Goal: Information Seeking & Learning: Learn about a topic

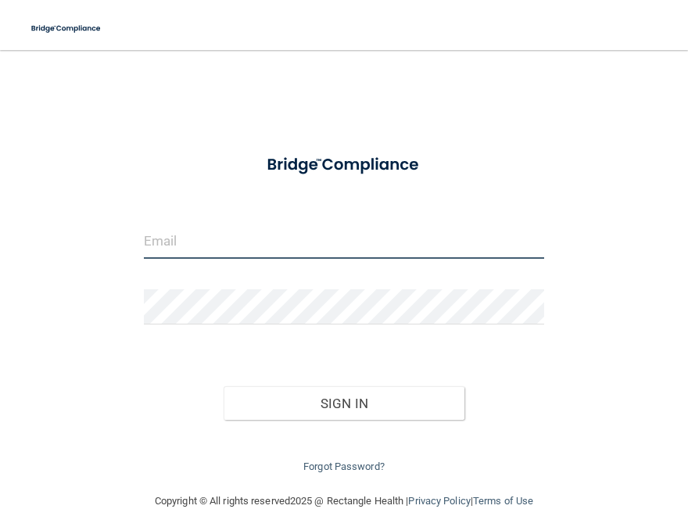
click at [191, 252] on input "email" at bounding box center [344, 241] width 400 height 35
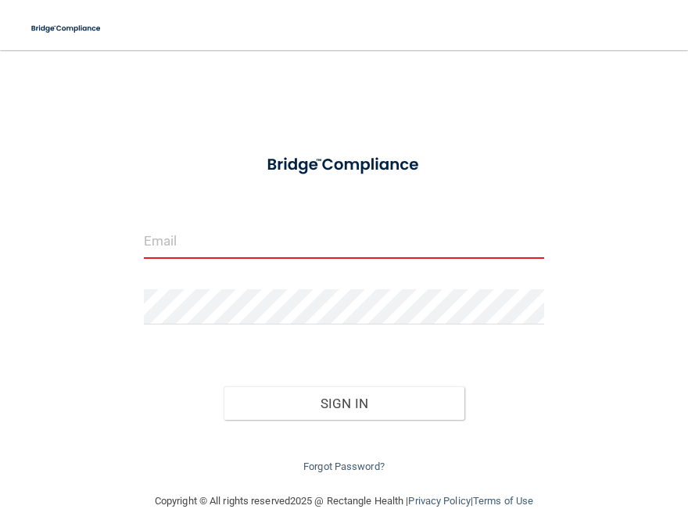
click at [167, 247] on input "email" at bounding box center [344, 241] width 400 height 35
paste input "[EMAIL_ADDRESS][DOMAIN_NAME]"
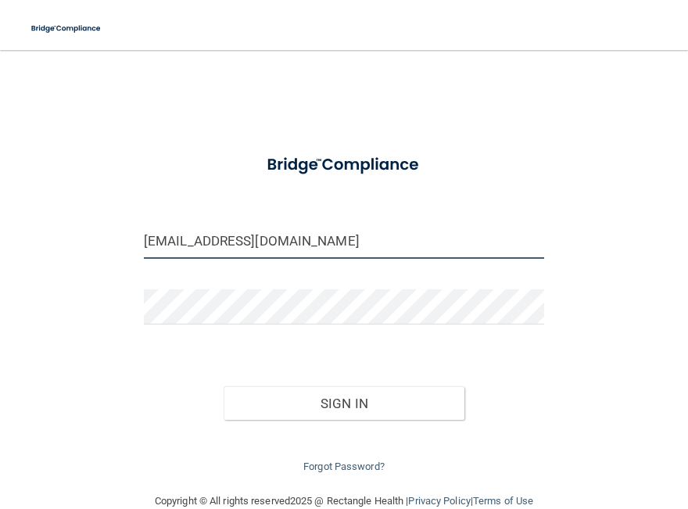
type input "[EMAIL_ADDRESS][DOMAIN_NAME]"
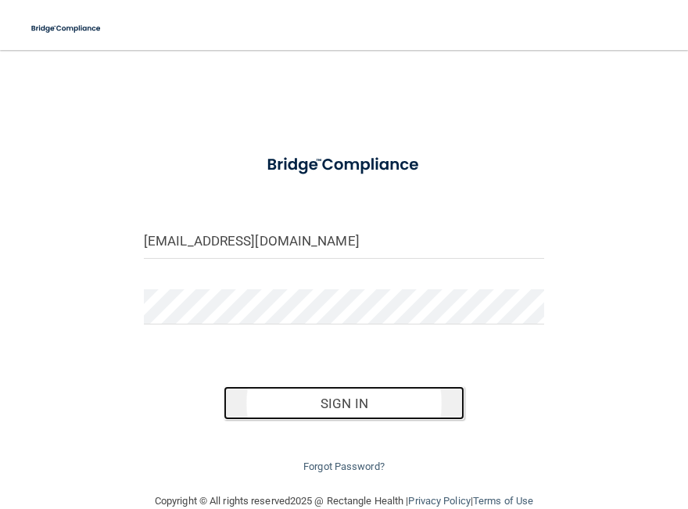
click at [267, 397] on button "Sign In" at bounding box center [344, 403] width 240 height 34
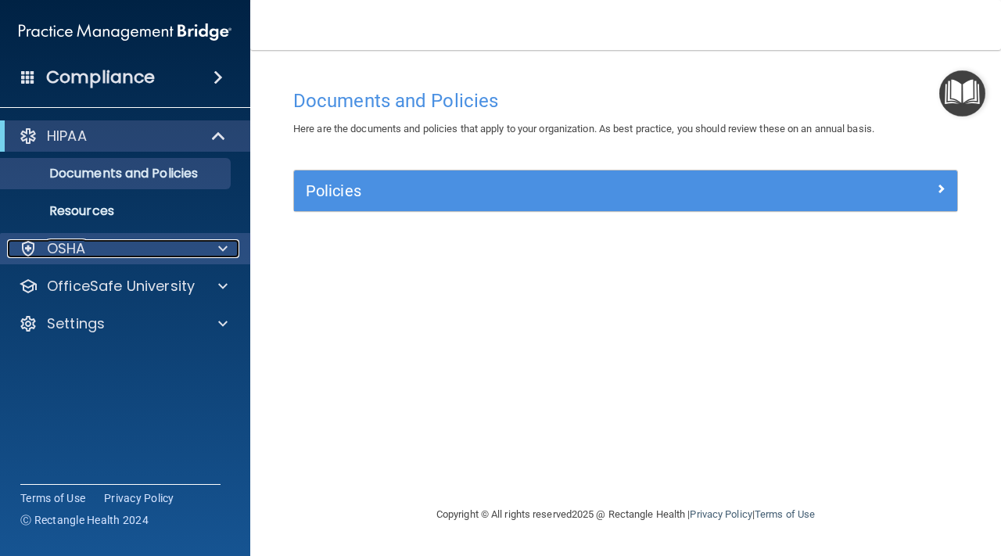
click at [85, 249] on p "OSHA" at bounding box center [66, 248] width 39 height 19
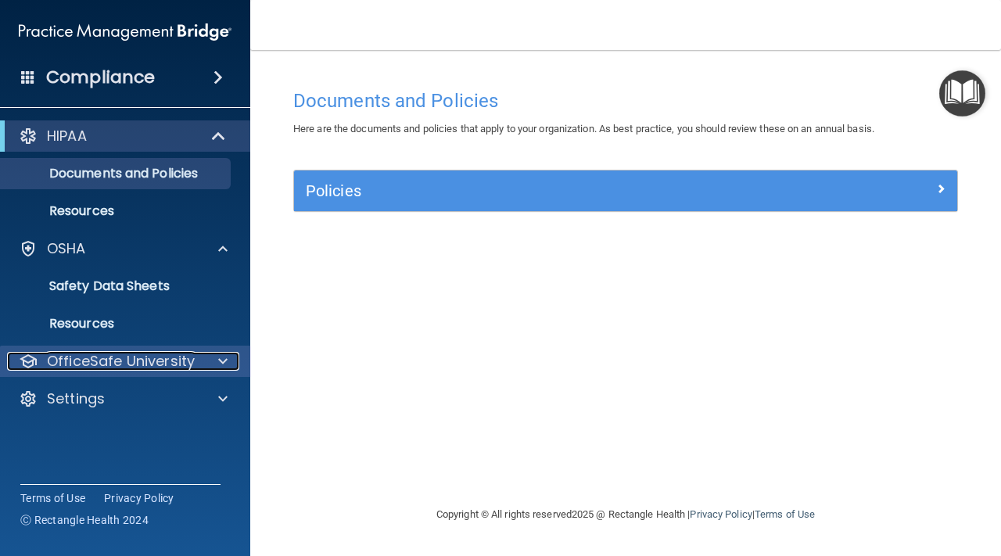
click at [91, 356] on p "OfficeSafe University" at bounding box center [121, 361] width 148 height 19
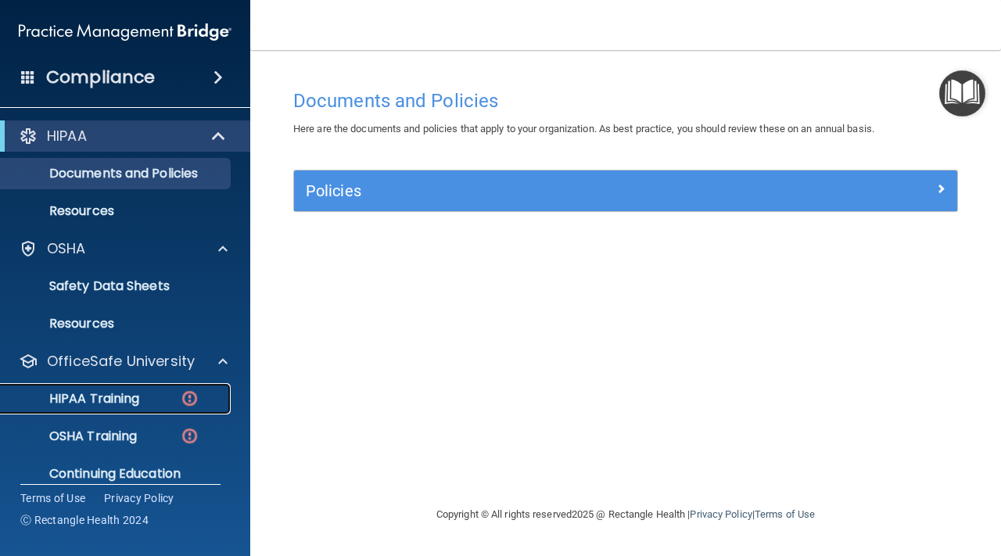
click at [103, 404] on p "HIPAA Training" at bounding box center [74, 399] width 129 height 16
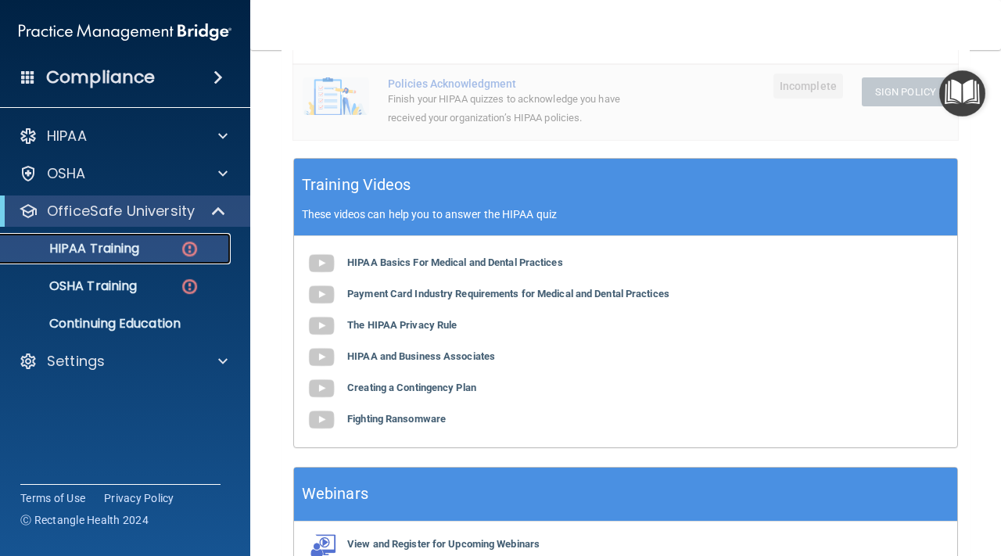
scroll to position [583, 0]
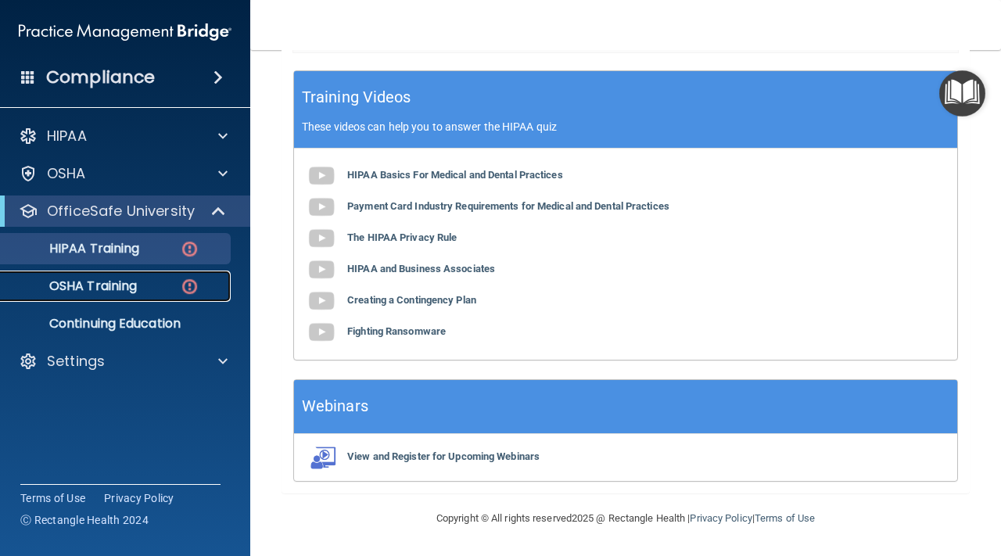
click at [142, 292] on div "OSHA Training" at bounding box center [117, 286] width 214 height 16
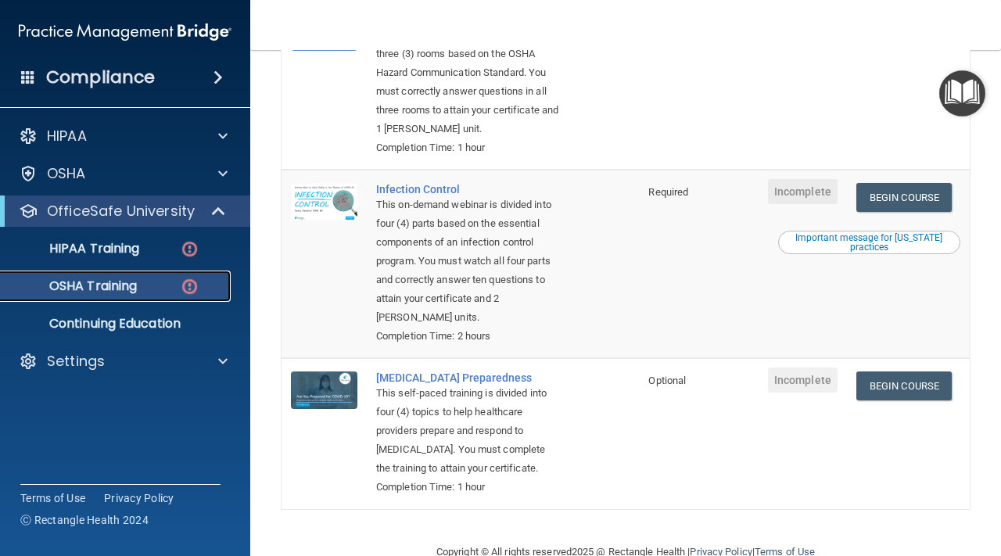
scroll to position [443, 0]
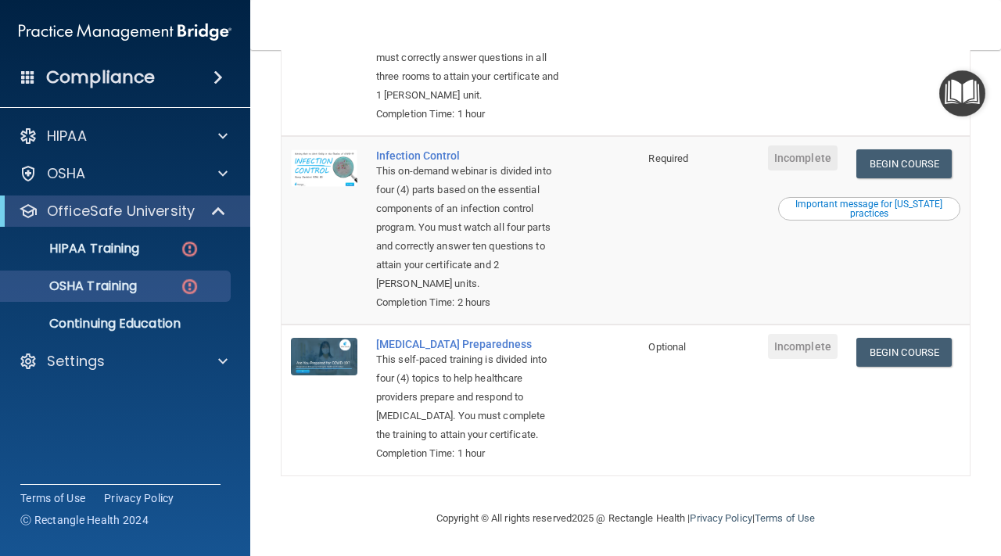
click at [121, 231] on ul "HIPAA Training OSHA Training Continuing Education" at bounding box center [125, 283] width 283 height 113
click at [121, 260] on link "HIPAA Training" at bounding box center [107, 248] width 246 height 31
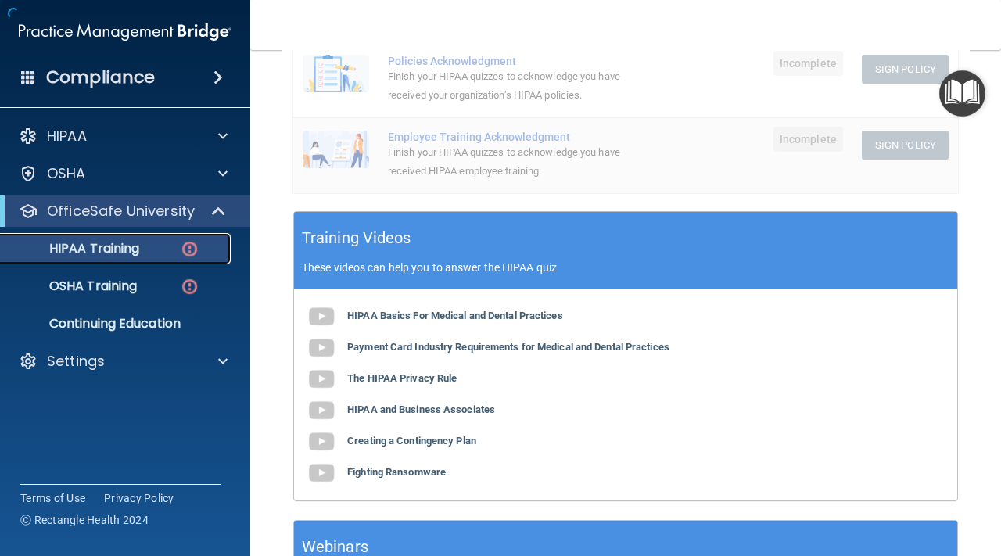
scroll to position [583, 0]
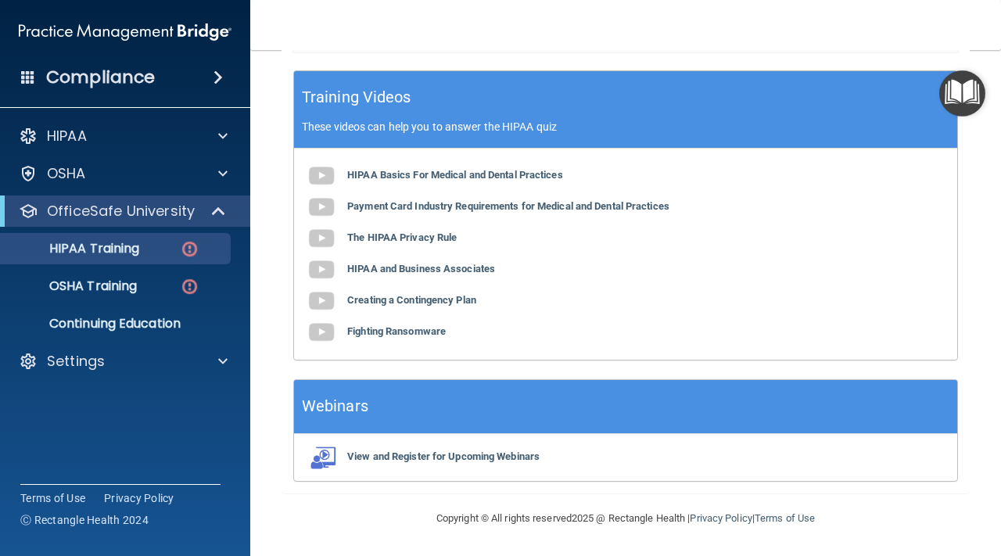
click at [124, 153] on div "HIPAA Documents and Policies Report an Incident Business Associates Emergency P…" at bounding box center [125, 251] width 251 height 275
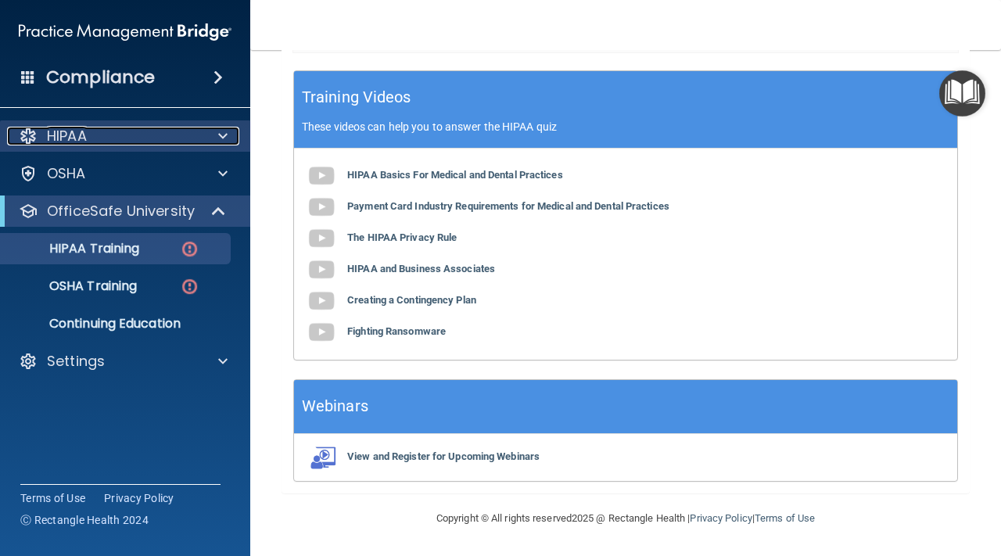
click at [117, 138] on div "HIPAA" at bounding box center [104, 136] width 194 height 19
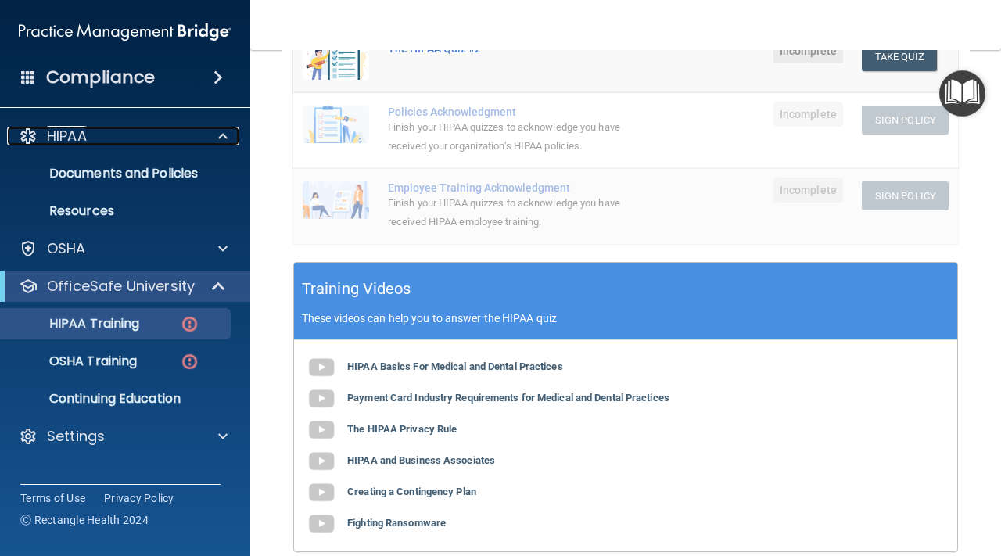
scroll to position [0, 0]
